Goal: Information Seeking & Learning: Learn about a topic

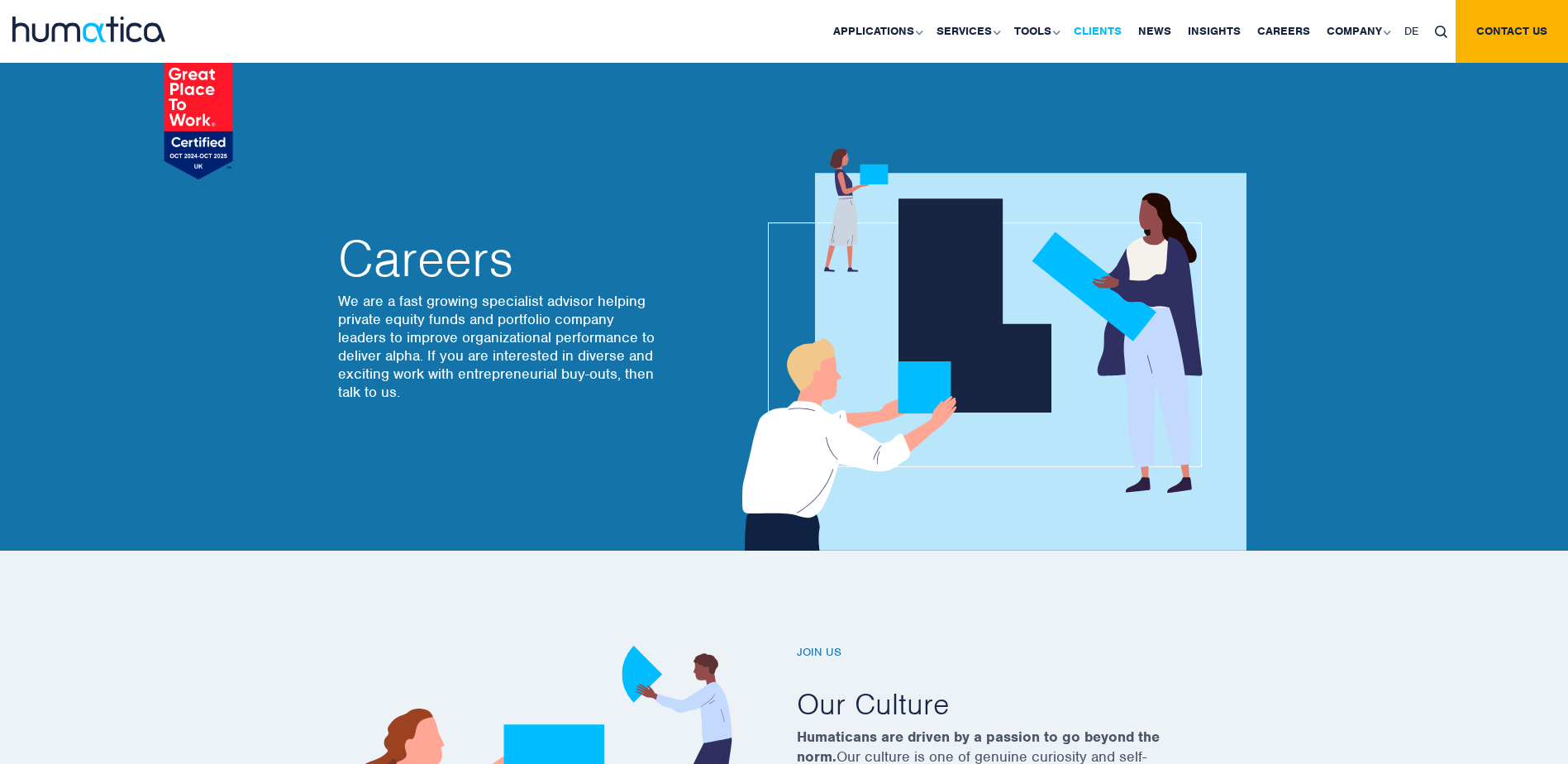
click at [1102, 34] on link "Clients" at bounding box center [1098, 31] width 64 height 63
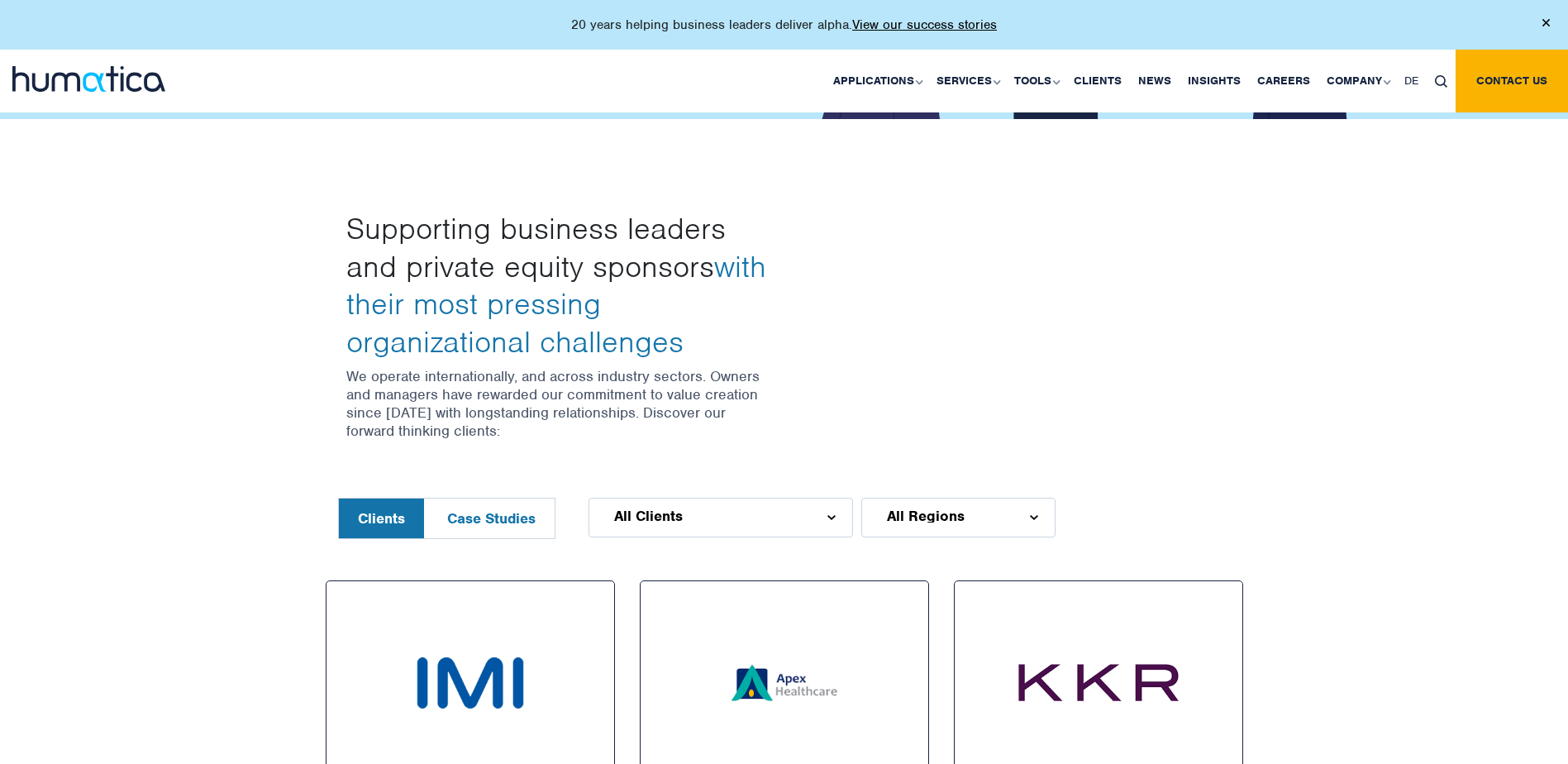
scroll to position [413, 0]
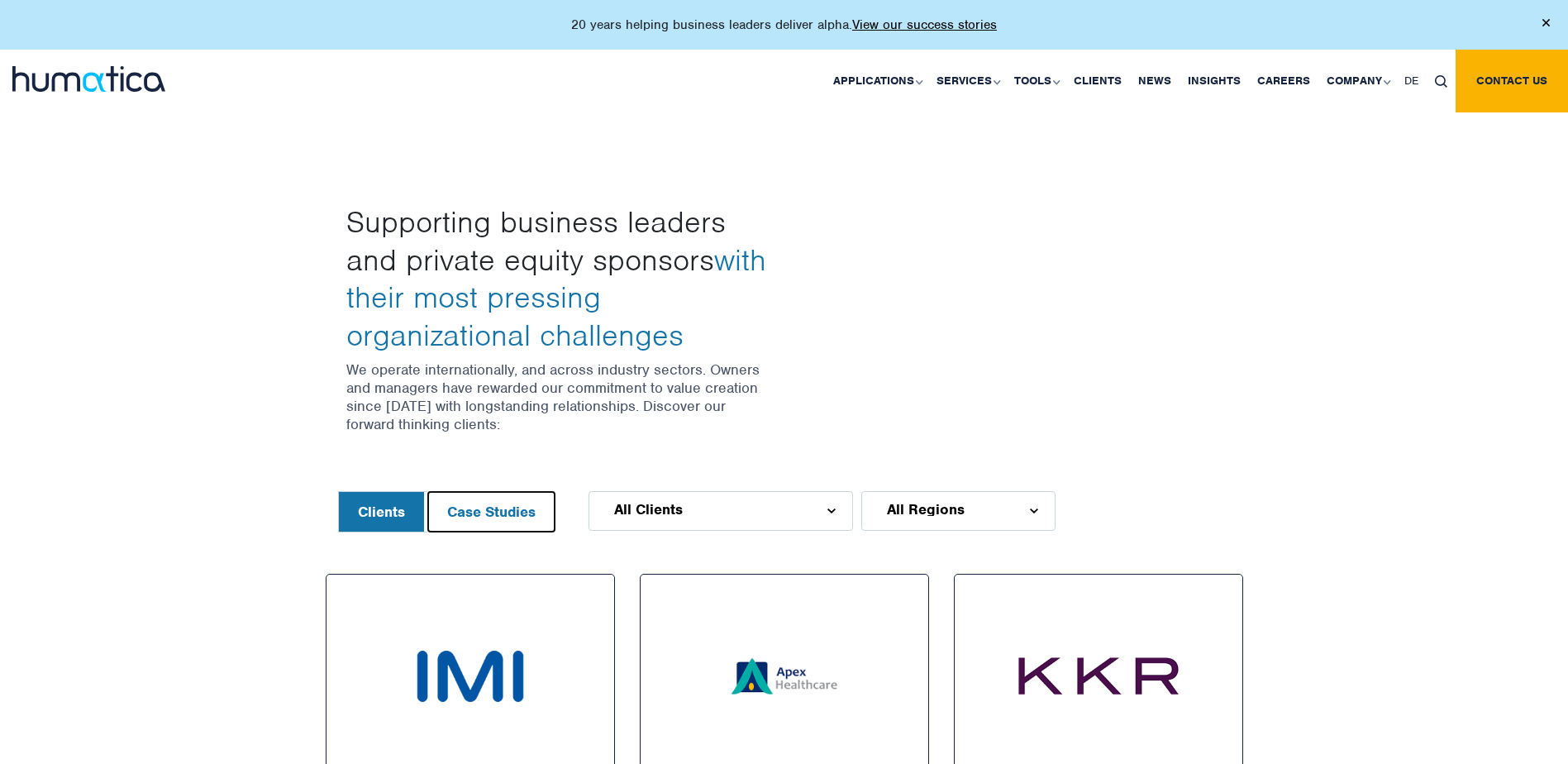
click at [498, 511] on button "Case Studies" at bounding box center [491, 511] width 126 height 39
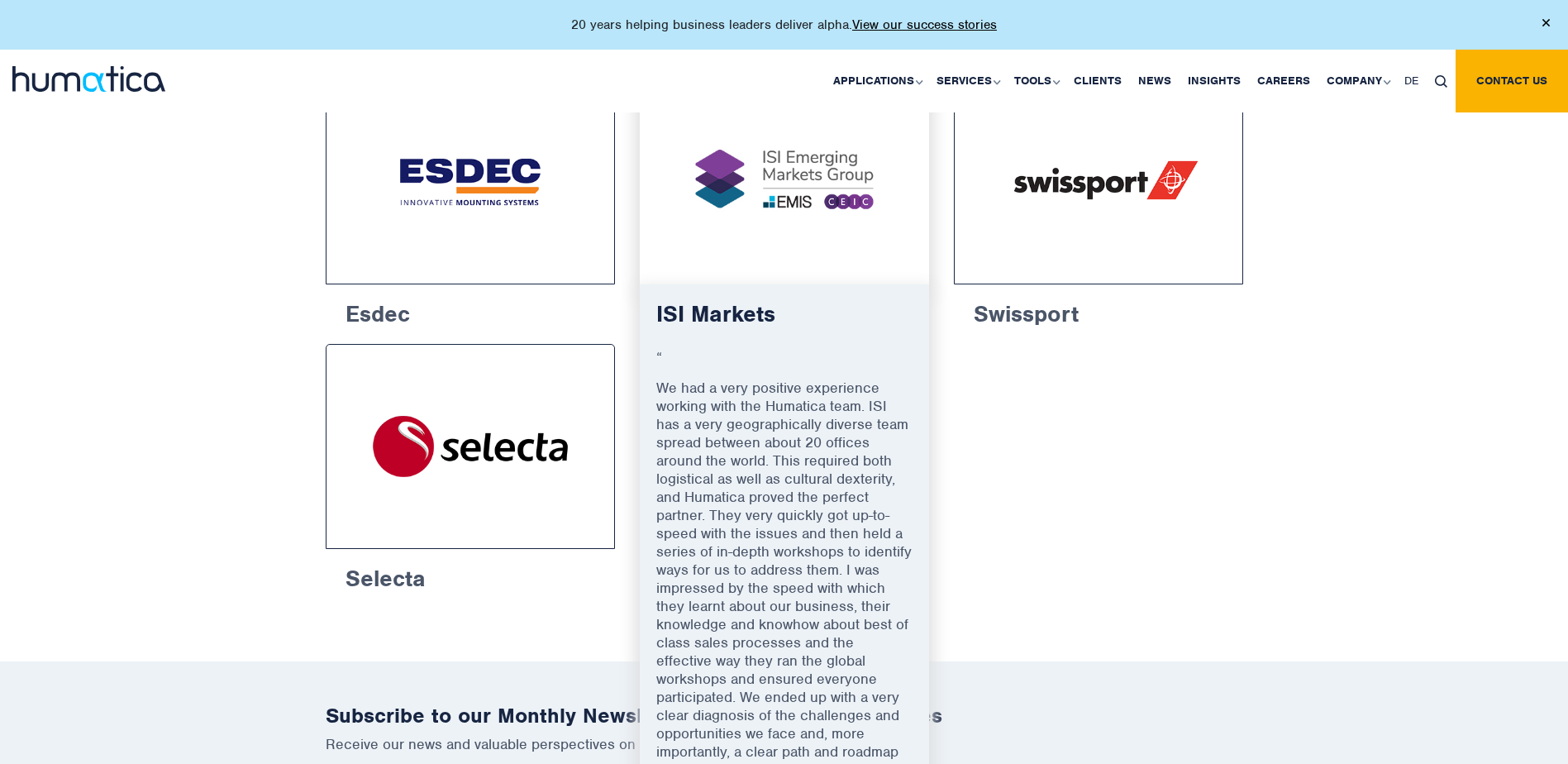
scroll to position [909, 0]
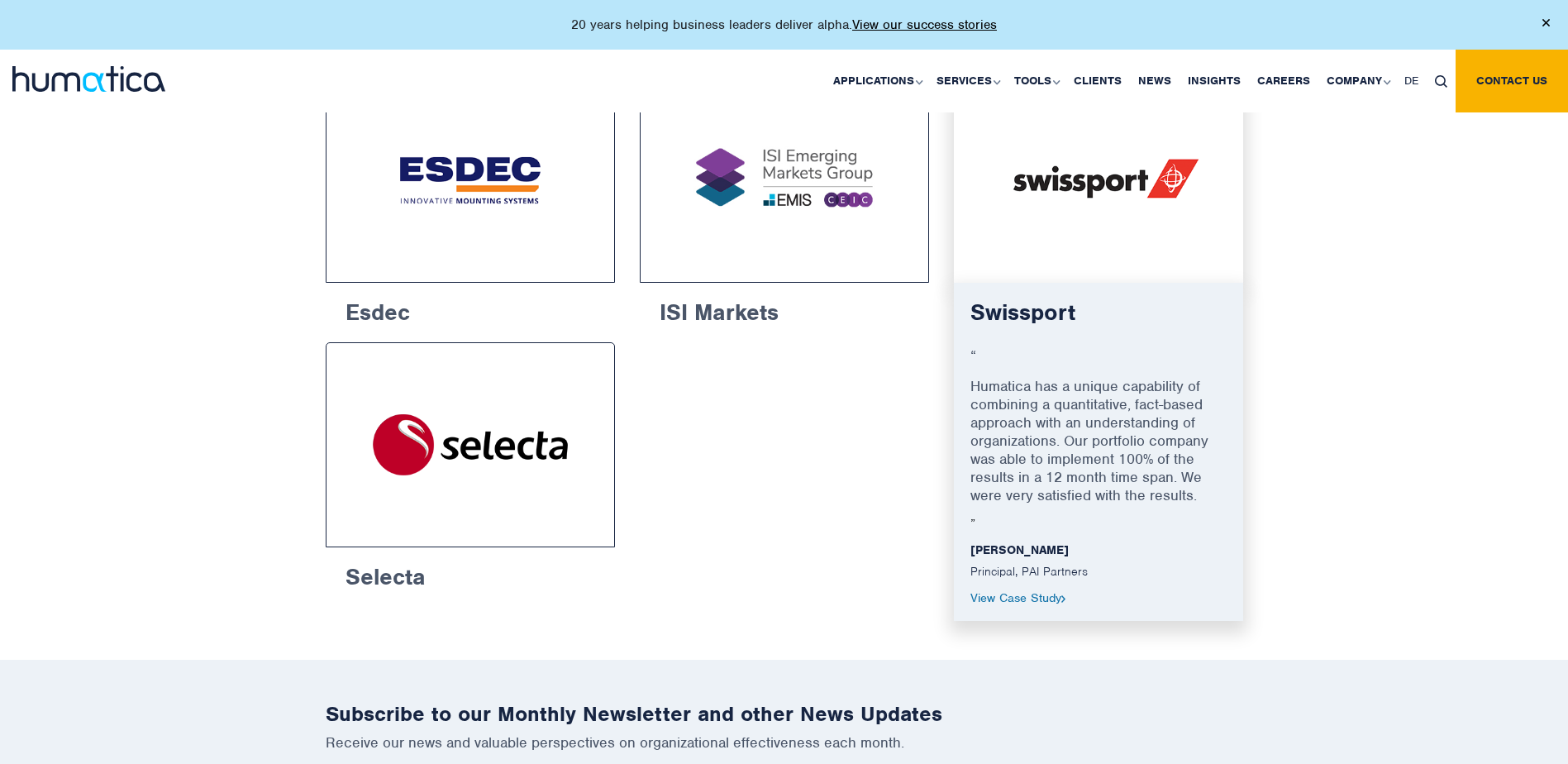
click at [1009, 226] on img at bounding box center [1098, 180] width 228 height 144
click at [1046, 597] on link "View Case Study" at bounding box center [1017, 597] width 96 height 15
